Goal: Transaction & Acquisition: Purchase product/service

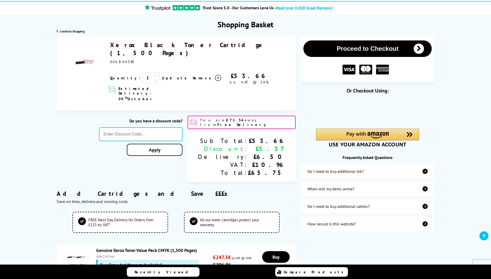
scroll to position [51, 0]
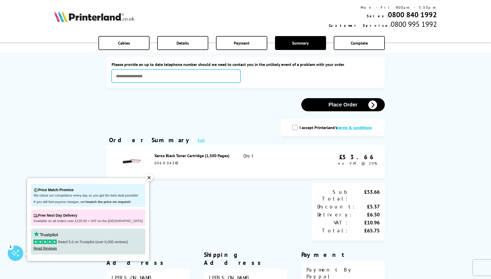
click at [215, 78] on input "text" at bounding box center [175, 76] width 129 height 13
type input "**********"
click at [294, 127] on input "I accept Printerland's terms & conditions" at bounding box center [294, 127] width 5 height 5
checkbox input "true"
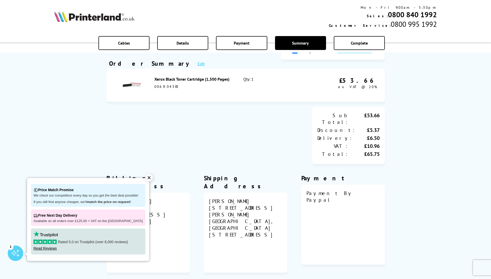
scroll to position [77, 0]
click at [145, 176] on div "✕" at bounding box center [148, 177] width 7 height 7
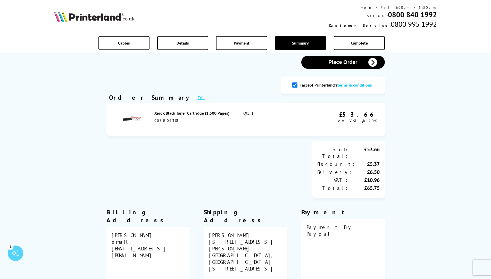
scroll to position [0, 0]
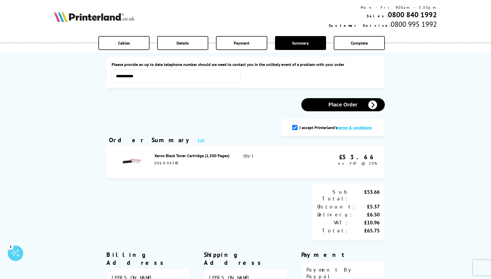
click at [334, 105] on button "Place Order" at bounding box center [342, 104] width 83 height 13
